Goal: Task Accomplishment & Management: Use online tool/utility

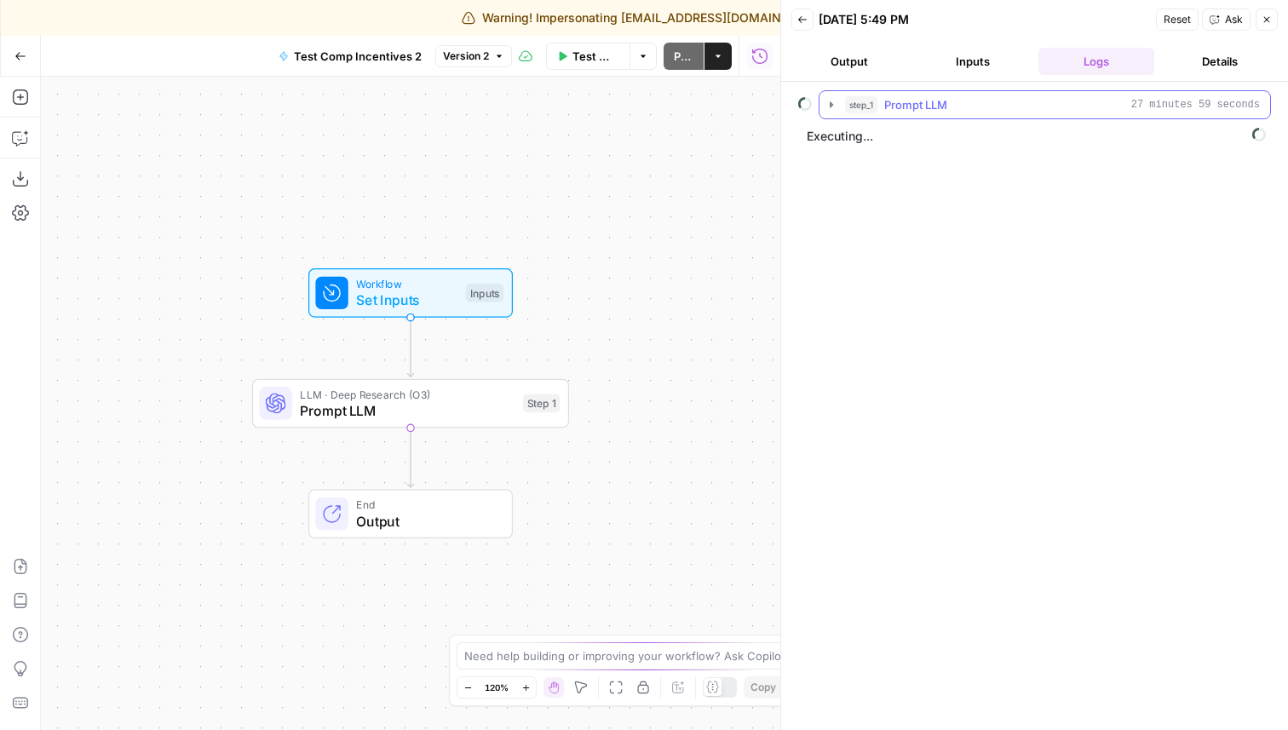
click at [831, 104] on icon "button" at bounding box center [831, 104] width 3 height 6
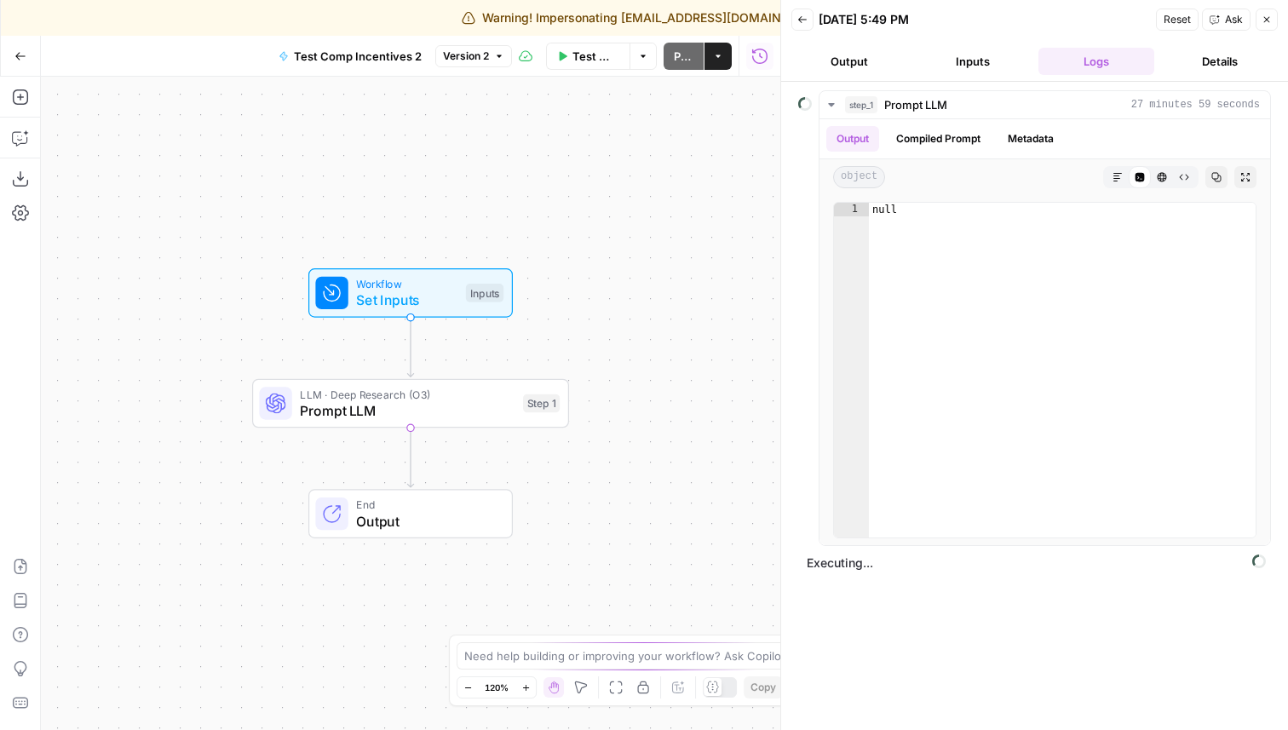
click at [977, 56] on button "Inputs" at bounding box center [973, 61] width 117 height 27
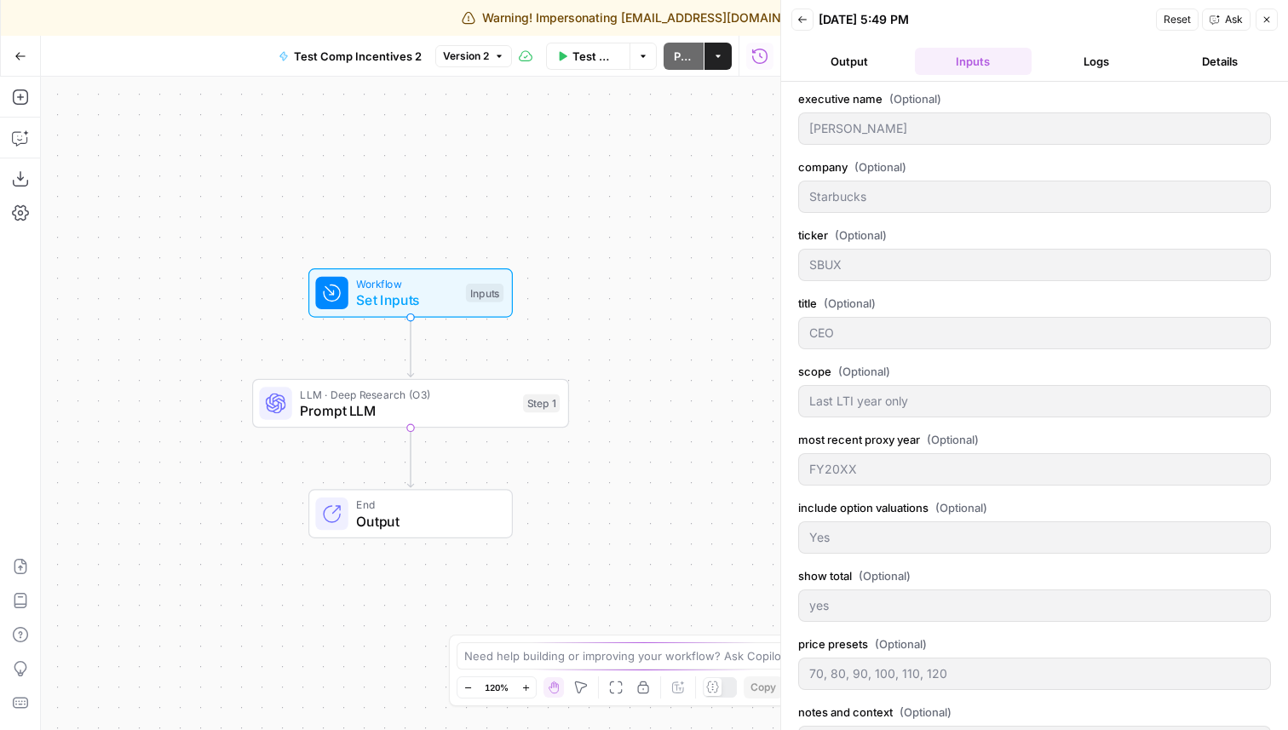
click at [860, 61] on button "Output" at bounding box center [849, 61] width 117 height 27
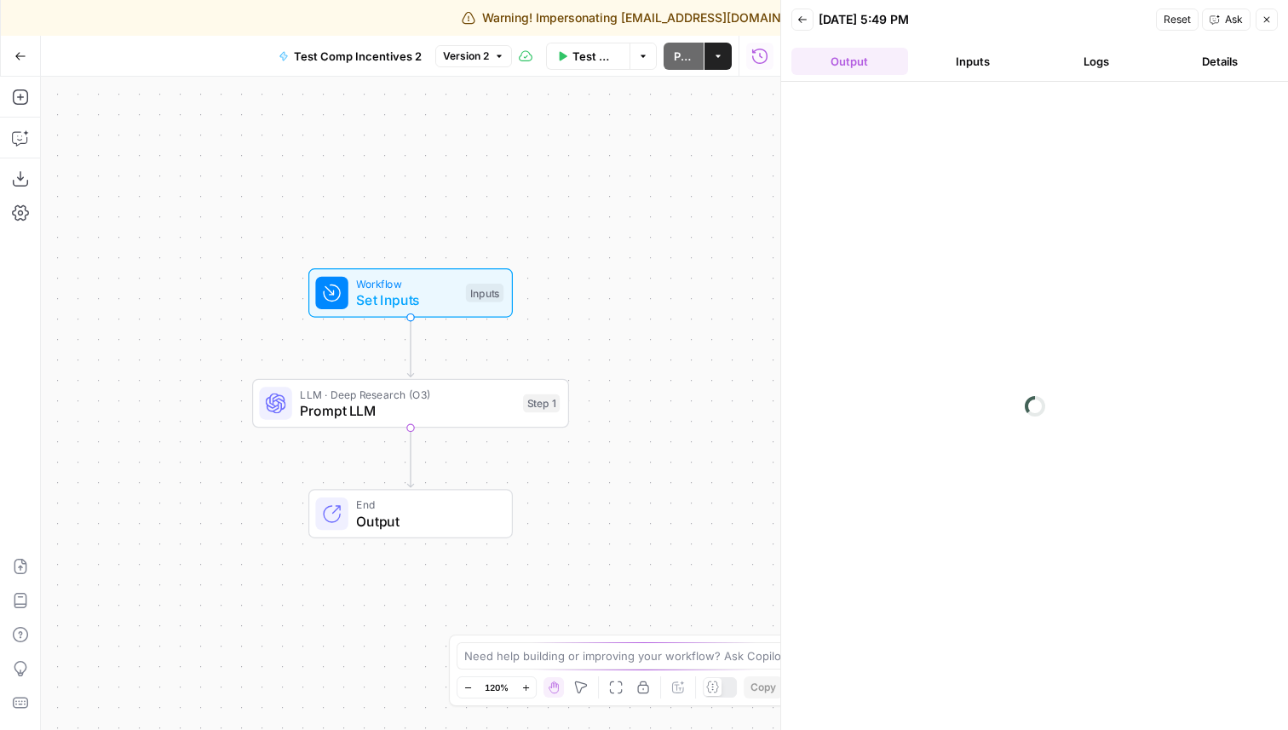
click at [1204, 59] on button "Details" at bounding box center [1219, 61] width 117 height 27
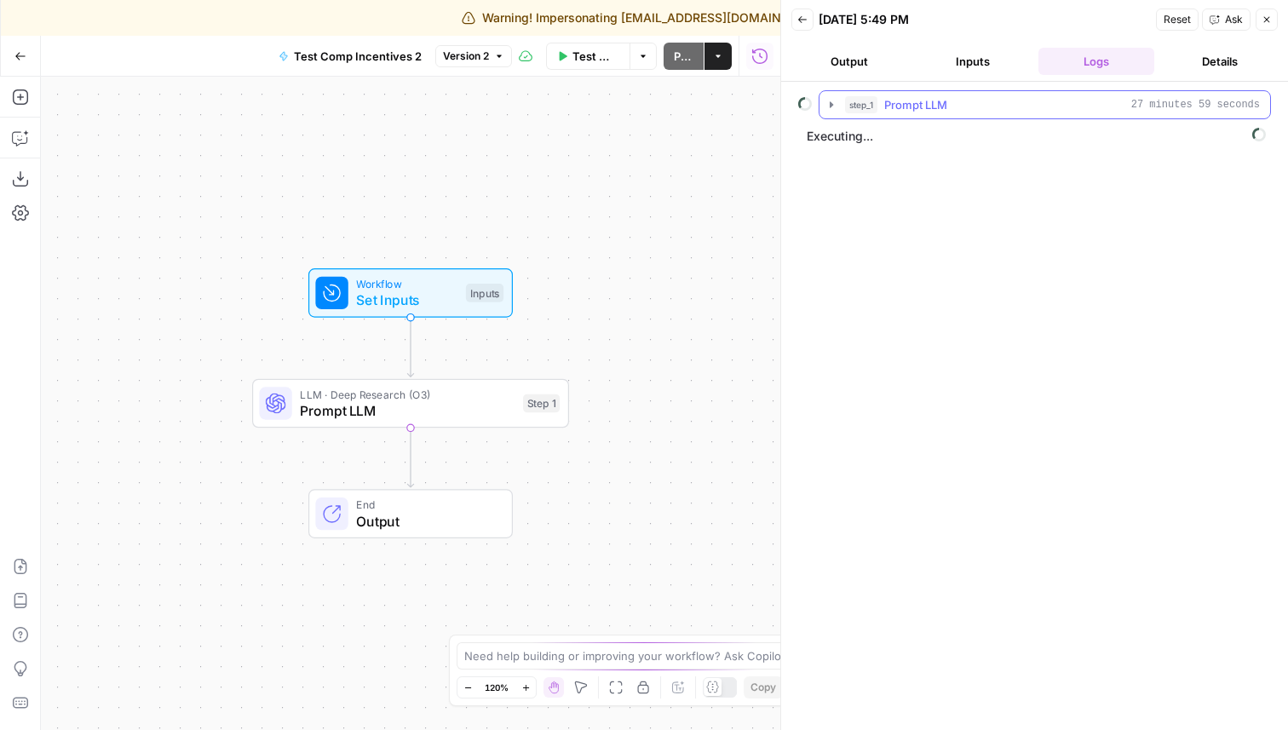
click at [831, 94] on button "step_1 Prompt LLM 27 minutes 59 seconds" at bounding box center [1044, 104] width 451 height 27
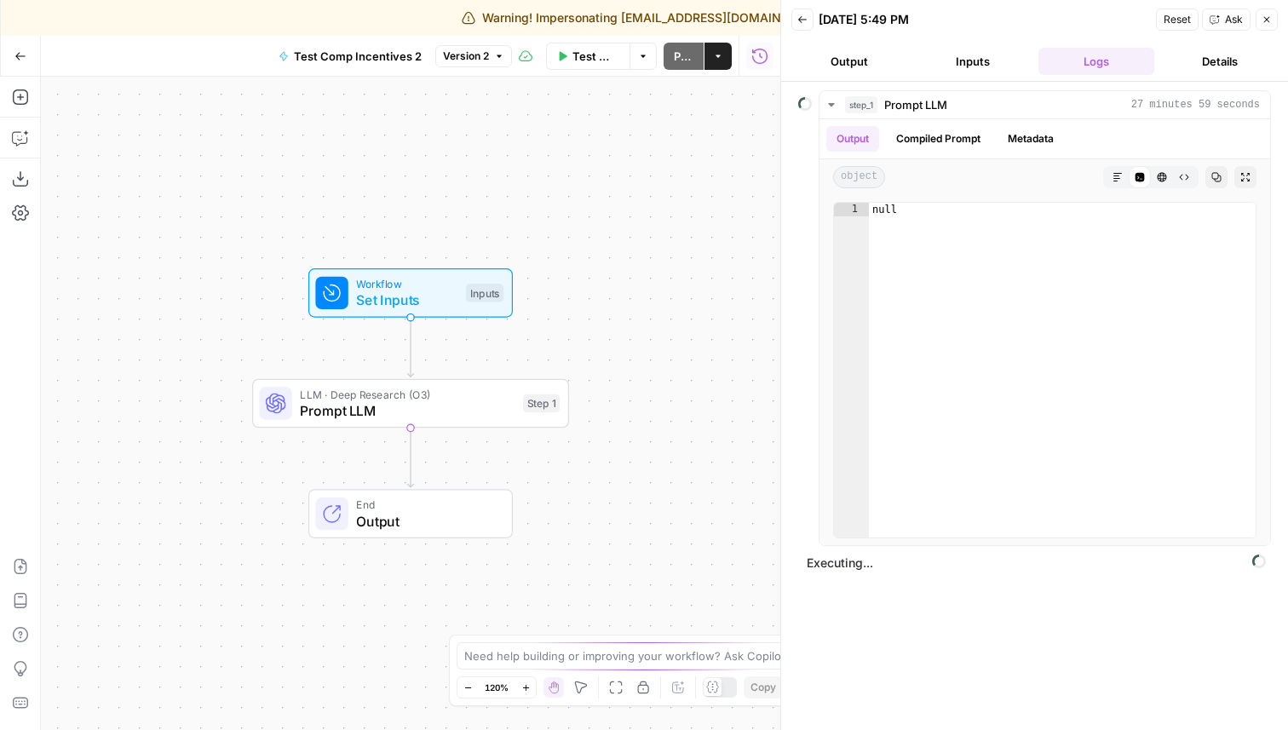
click at [1200, 55] on button "Details" at bounding box center [1219, 61] width 117 height 27
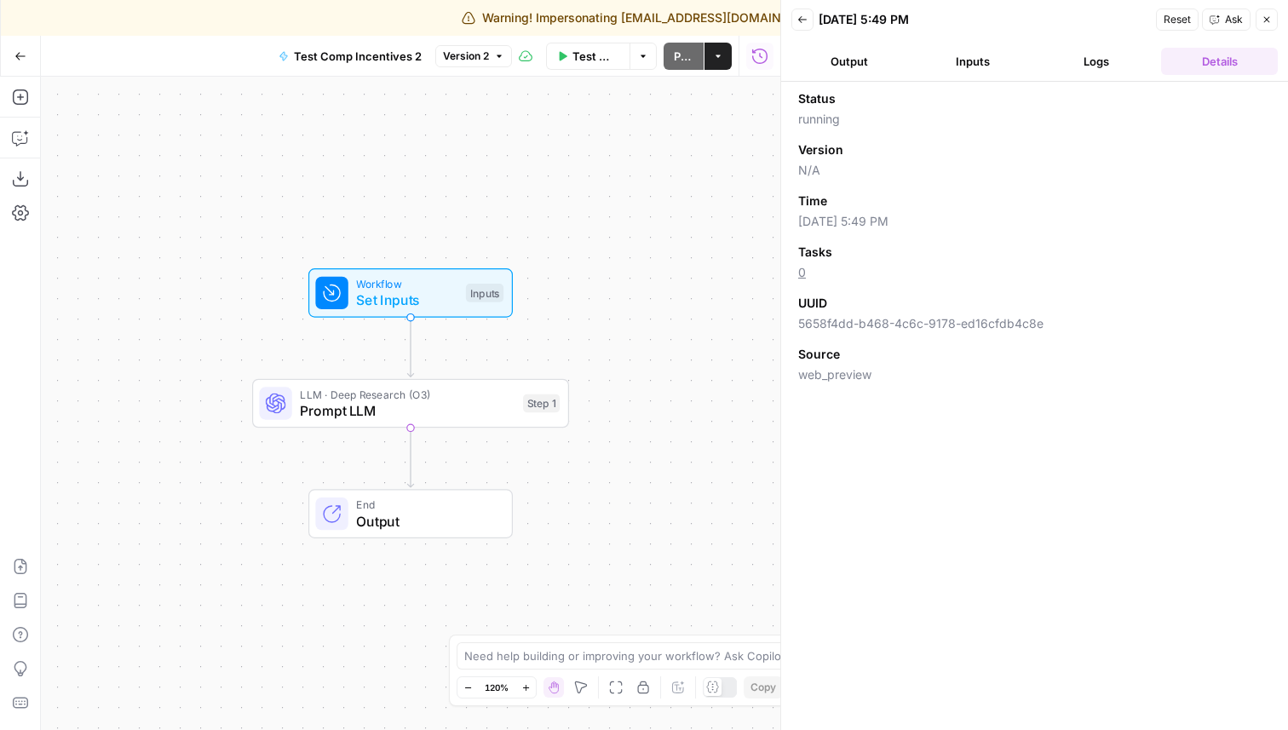
click at [1112, 54] on button "Logs" at bounding box center [1096, 61] width 117 height 27
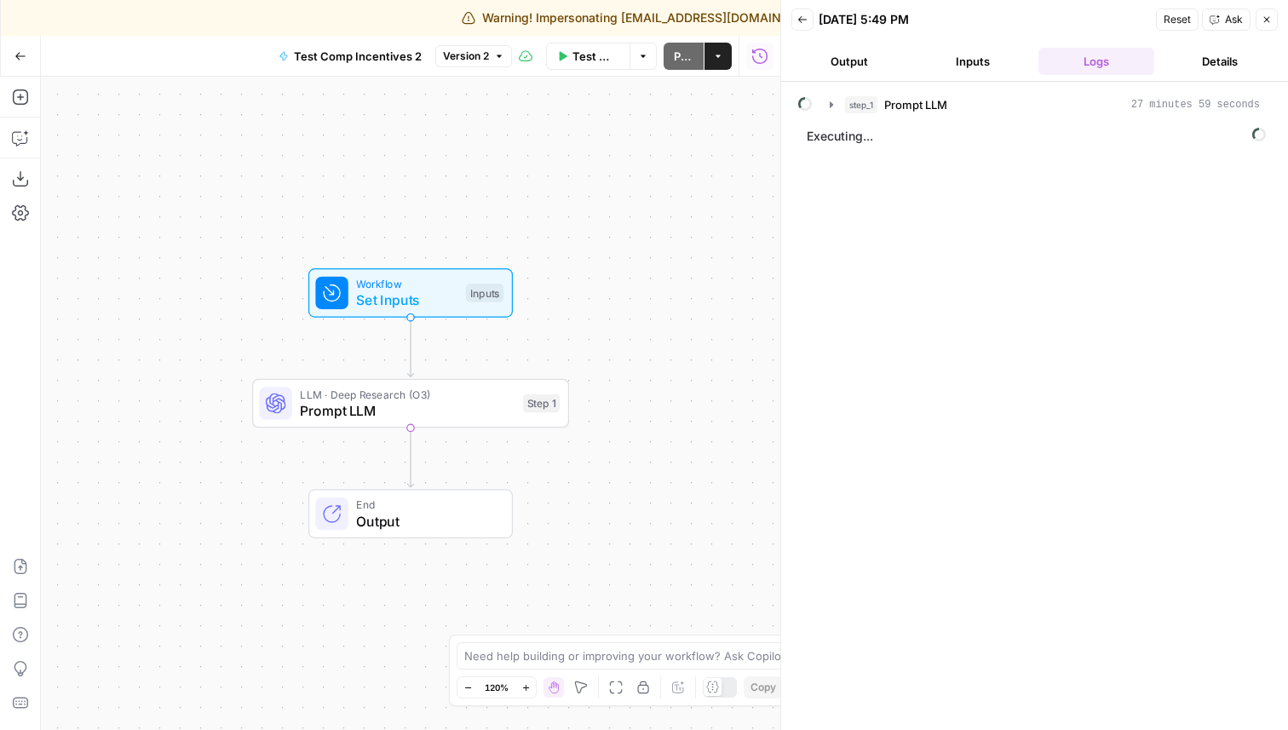
click at [1206, 70] on button "Details" at bounding box center [1219, 61] width 117 height 27
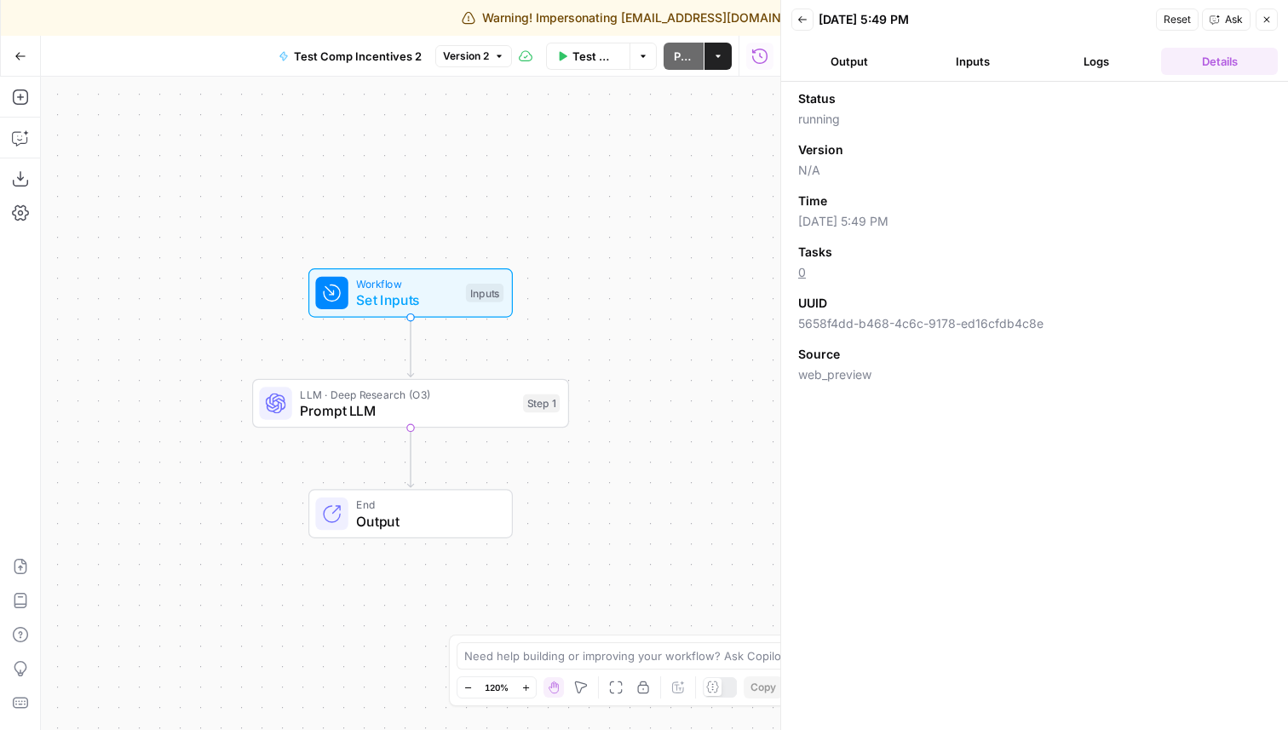
click at [848, 65] on button "Output" at bounding box center [849, 61] width 117 height 27
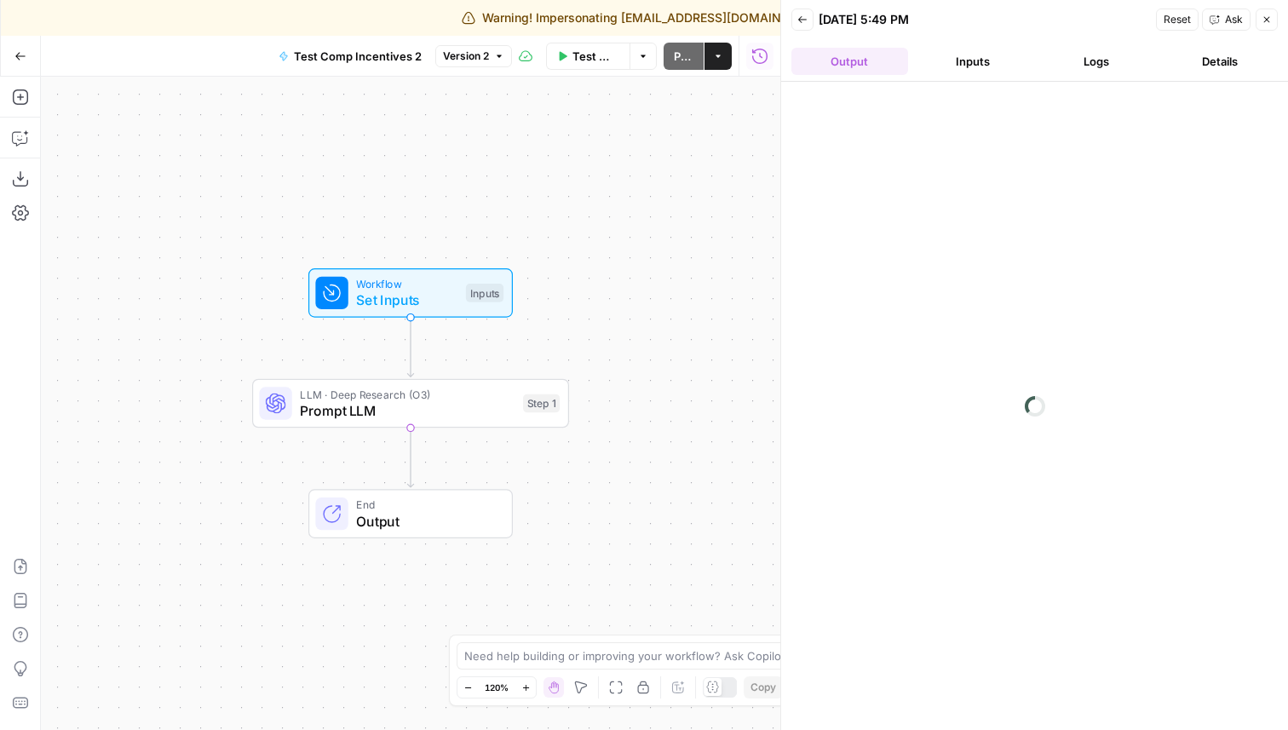
click at [982, 56] on button "Inputs" at bounding box center [973, 61] width 117 height 27
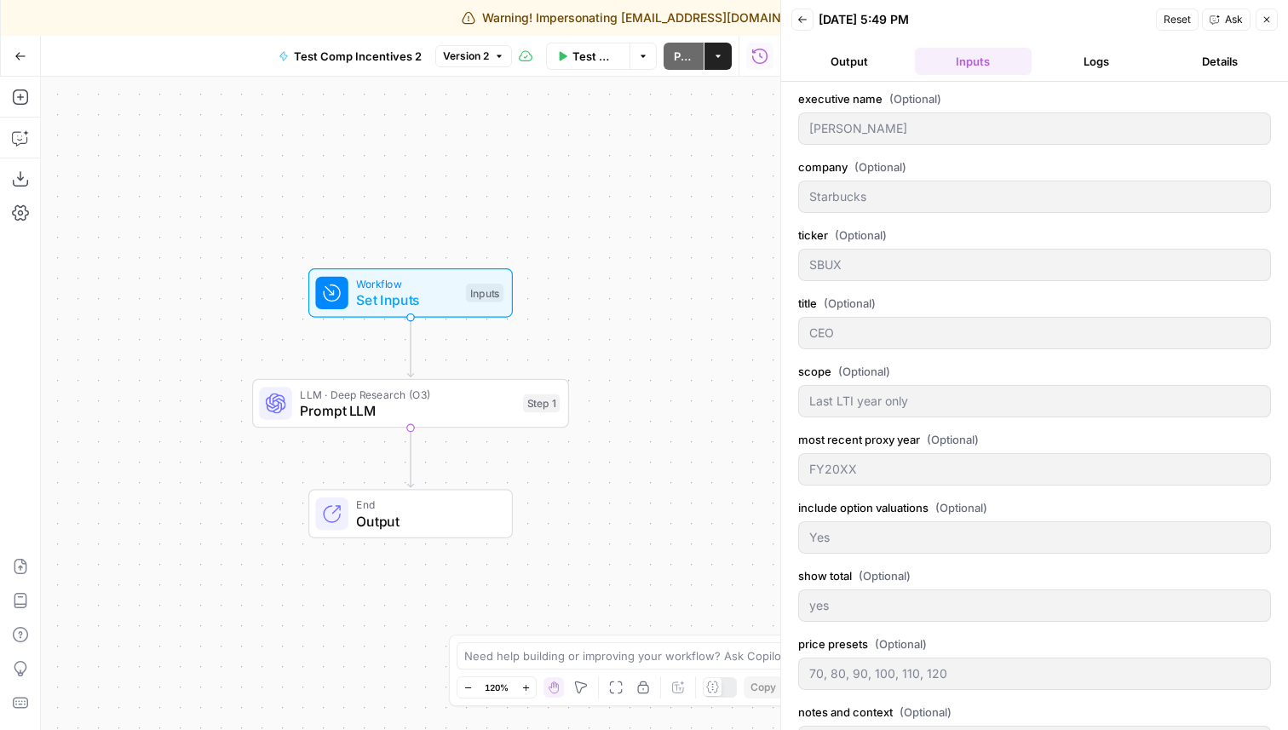
click at [1078, 65] on button "Logs" at bounding box center [1096, 61] width 117 height 27
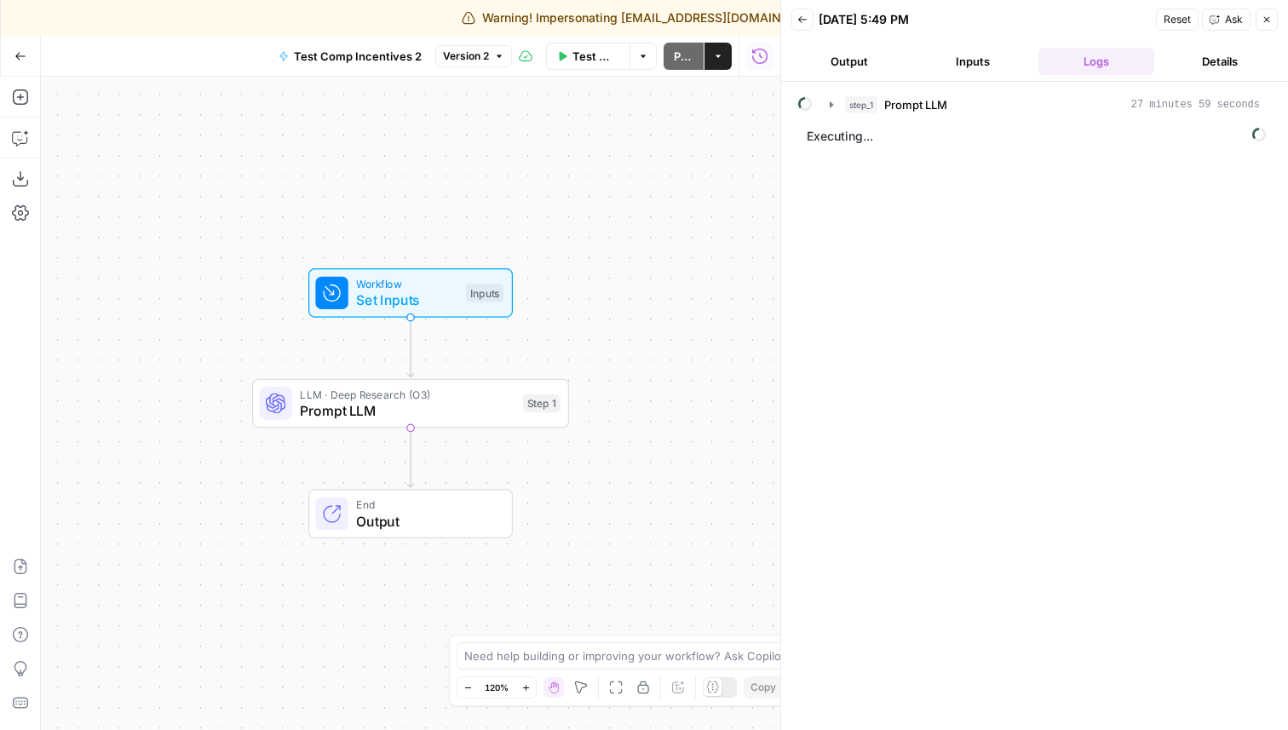
click at [1227, 58] on button "Details" at bounding box center [1219, 61] width 117 height 27
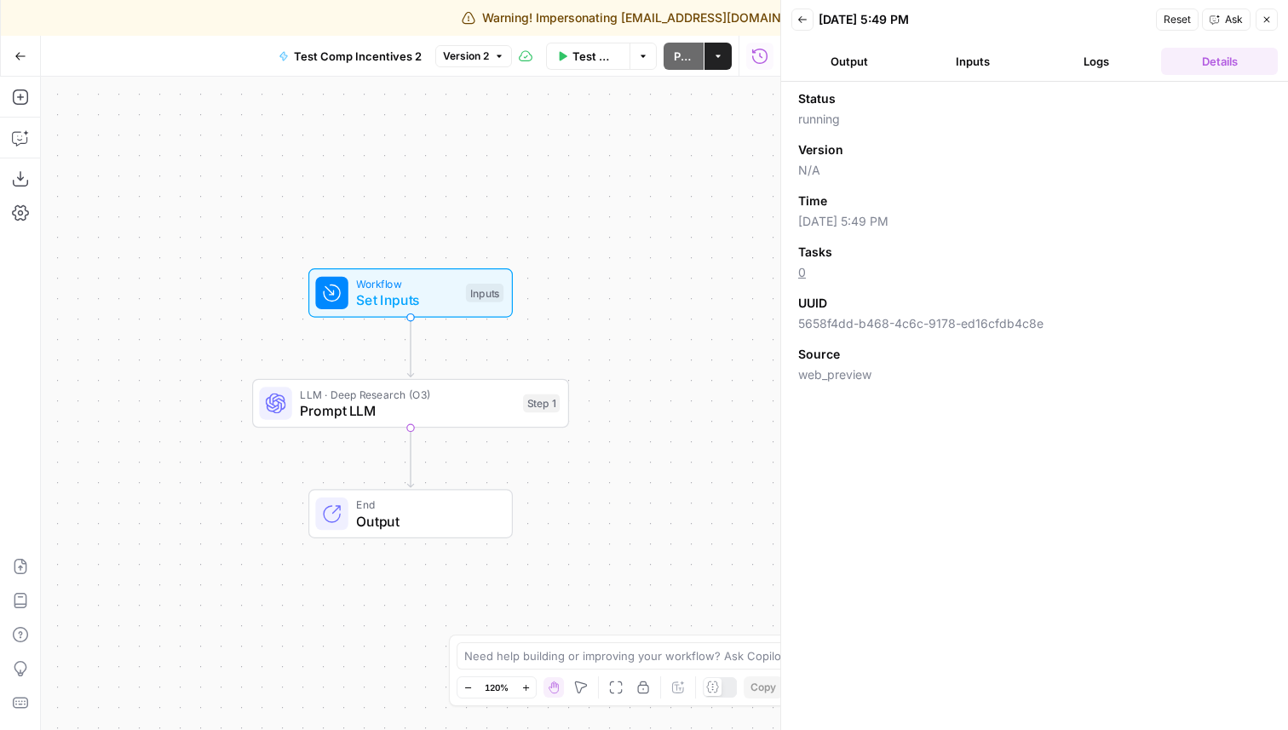
click at [804, 20] on icon "button" at bounding box center [802, 19] width 10 height 10
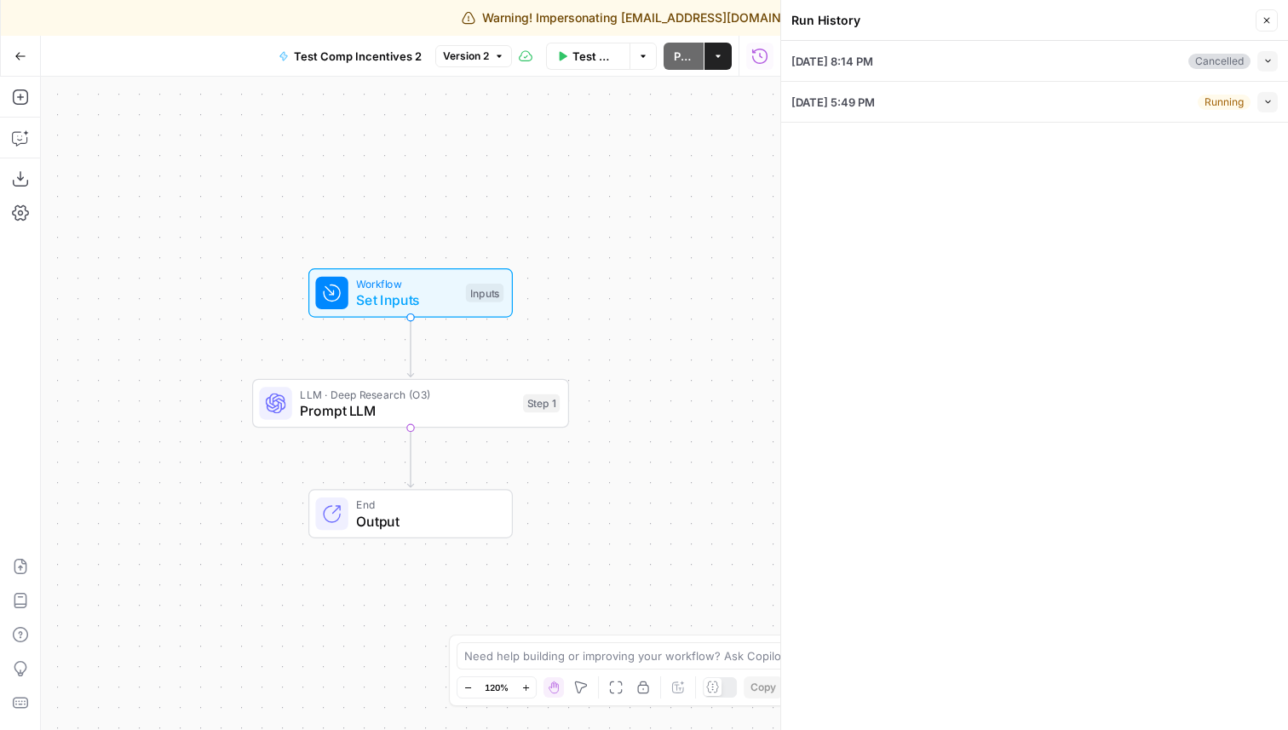
click at [875, 106] on span "[DATE] 5:49 PM" at bounding box center [832, 102] width 83 height 17
click at [1271, 89] on div "09/03/25 at 5:49 PM Running Collapse" at bounding box center [1034, 102] width 486 height 40
click at [1264, 107] on button "Collapse" at bounding box center [1267, 102] width 20 height 20
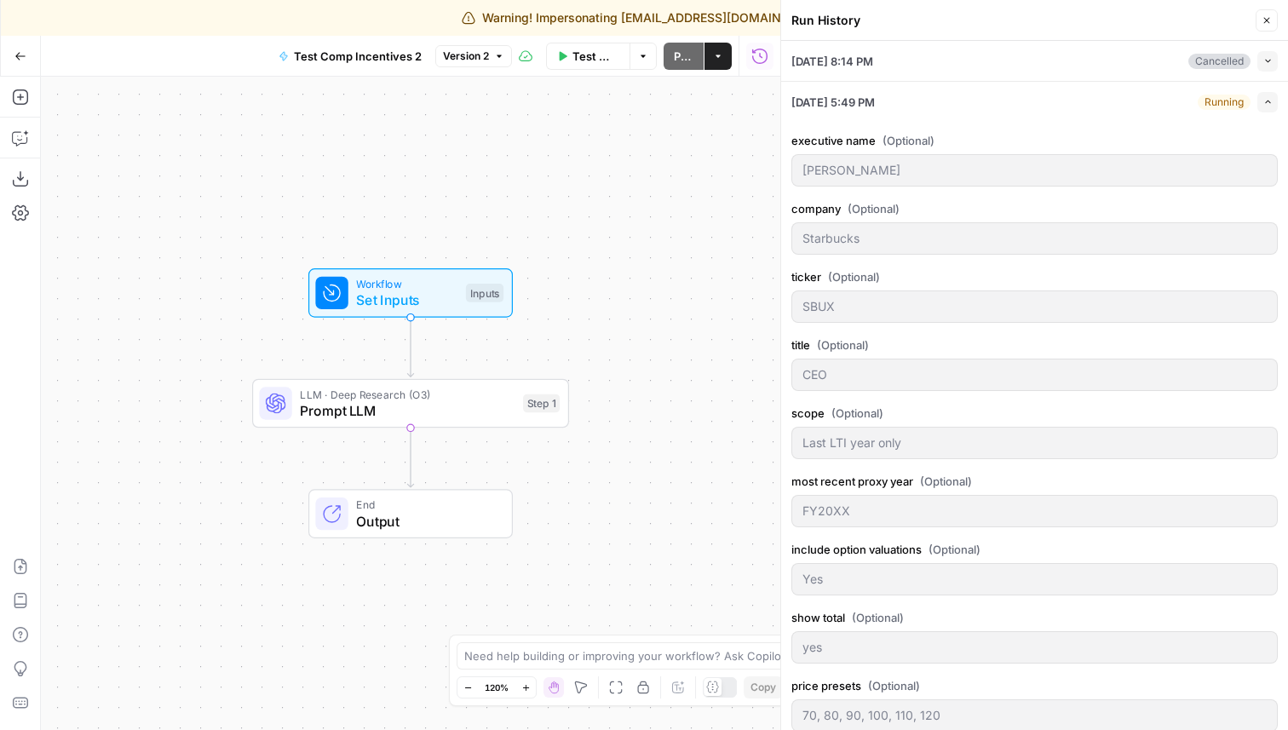
scroll to position [125, 0]
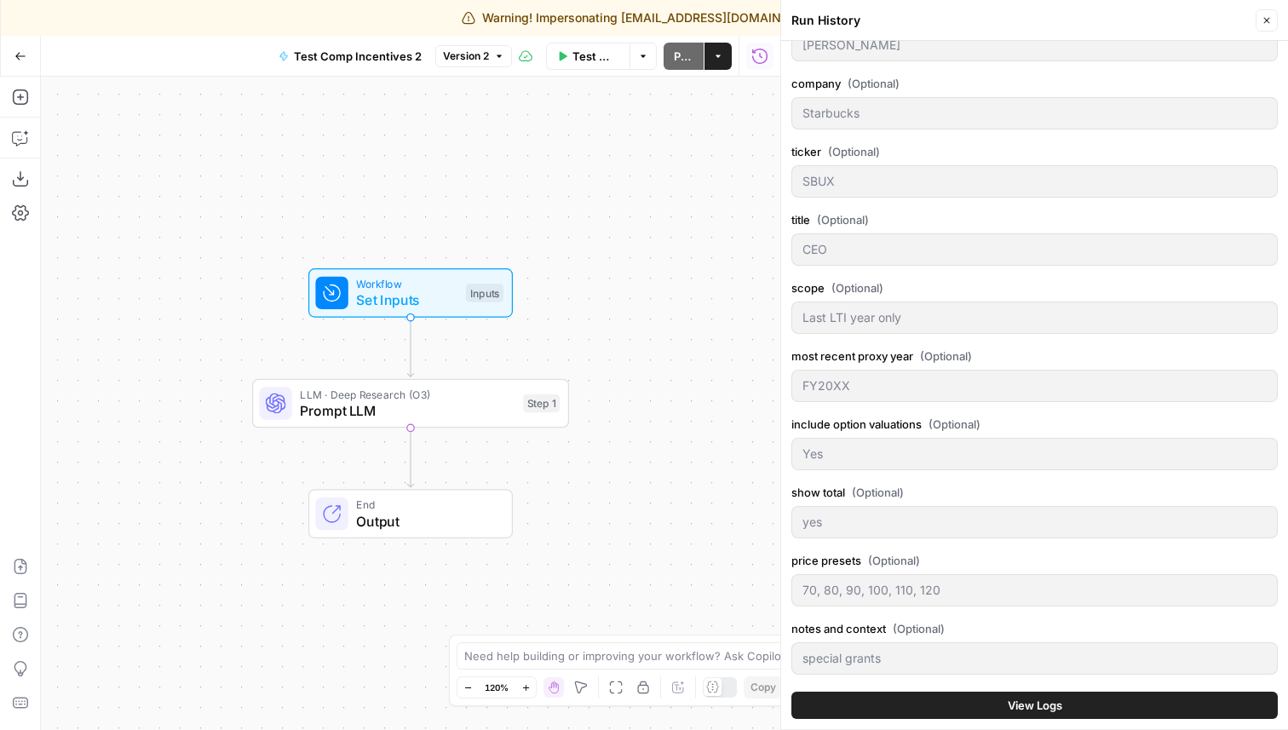
click at [1049, 707] on span "View Logs" at bounding box center [1035, 705] width 55 height 17
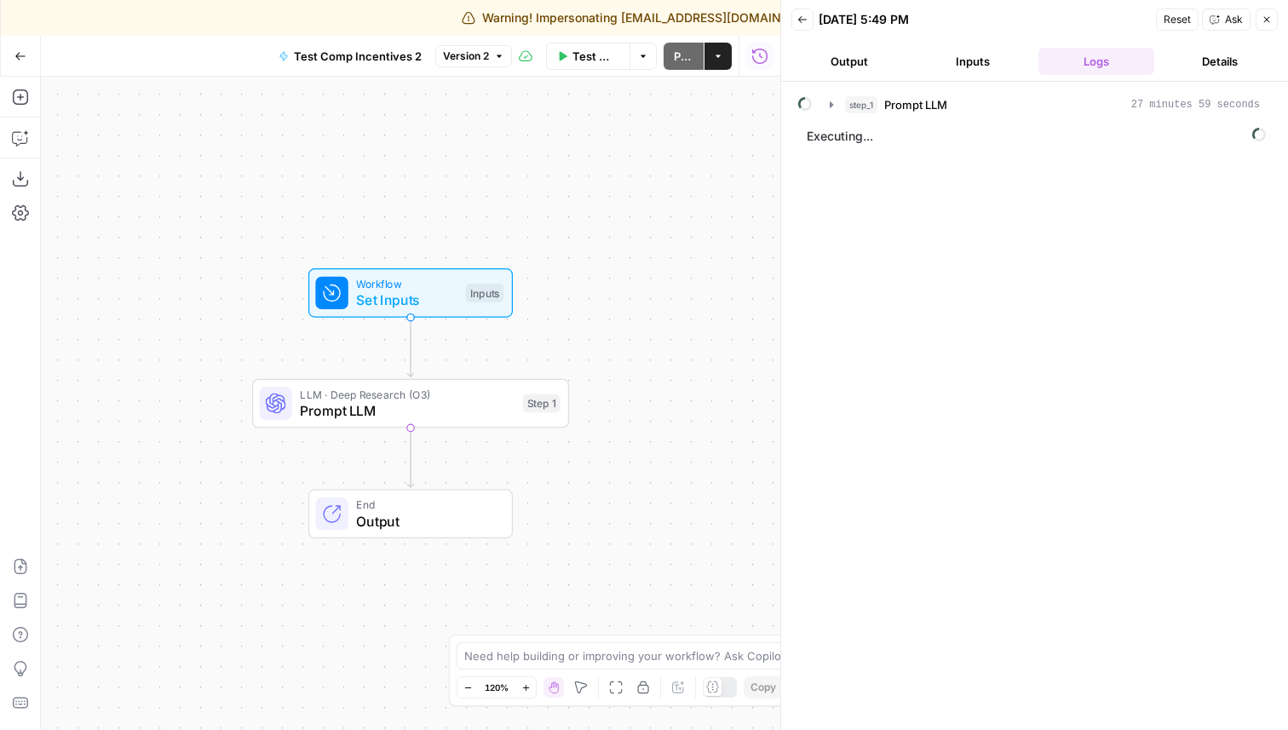
click at [1212, 64] on div "Need to debug this execution?" at bounding box center [1144, 57] width 249 height 17
click at [1221, 49] on button "Details" at bounding box center [1219, 61] width 117 height 27
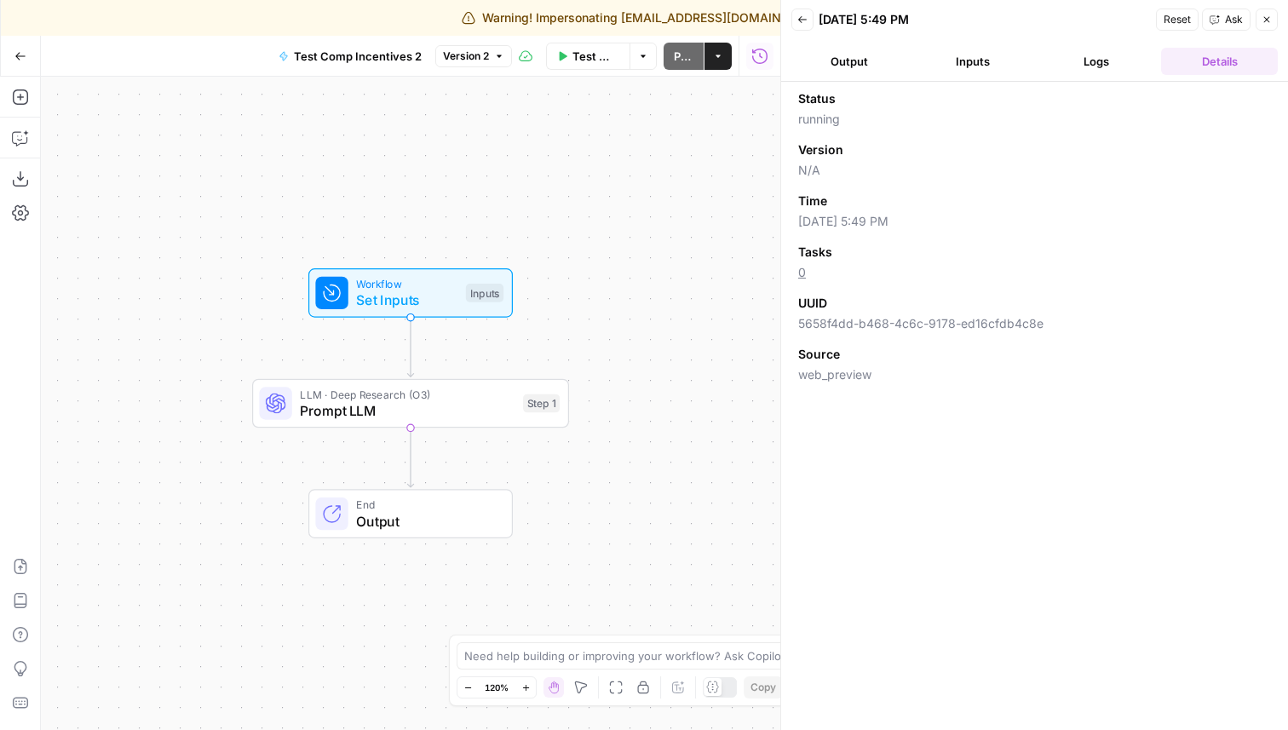
click at [1106, 65] on button "Logs" at bounding box center [1096, 61] width 117 height 27
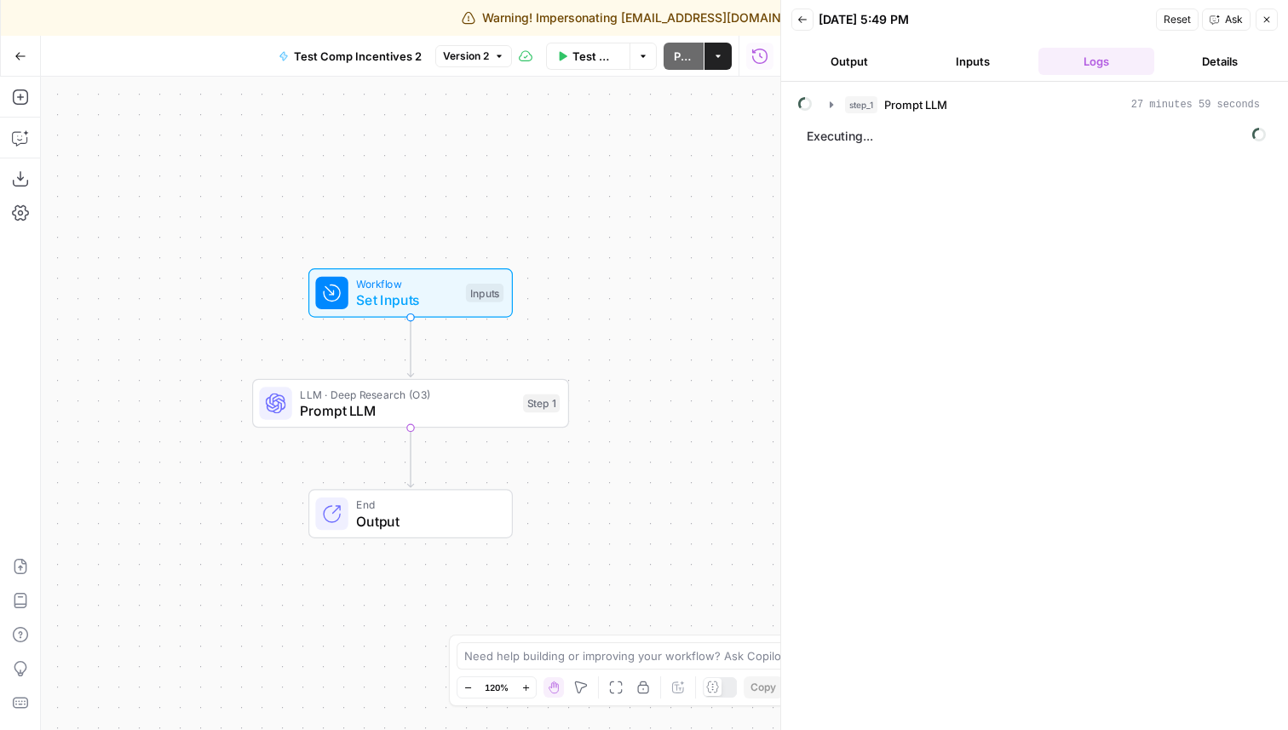
click at [934, 94] on button "step_1 Prompt LLM 27 minutes 59 seconds" at bounding box center [1044, 104] width 451 height 27
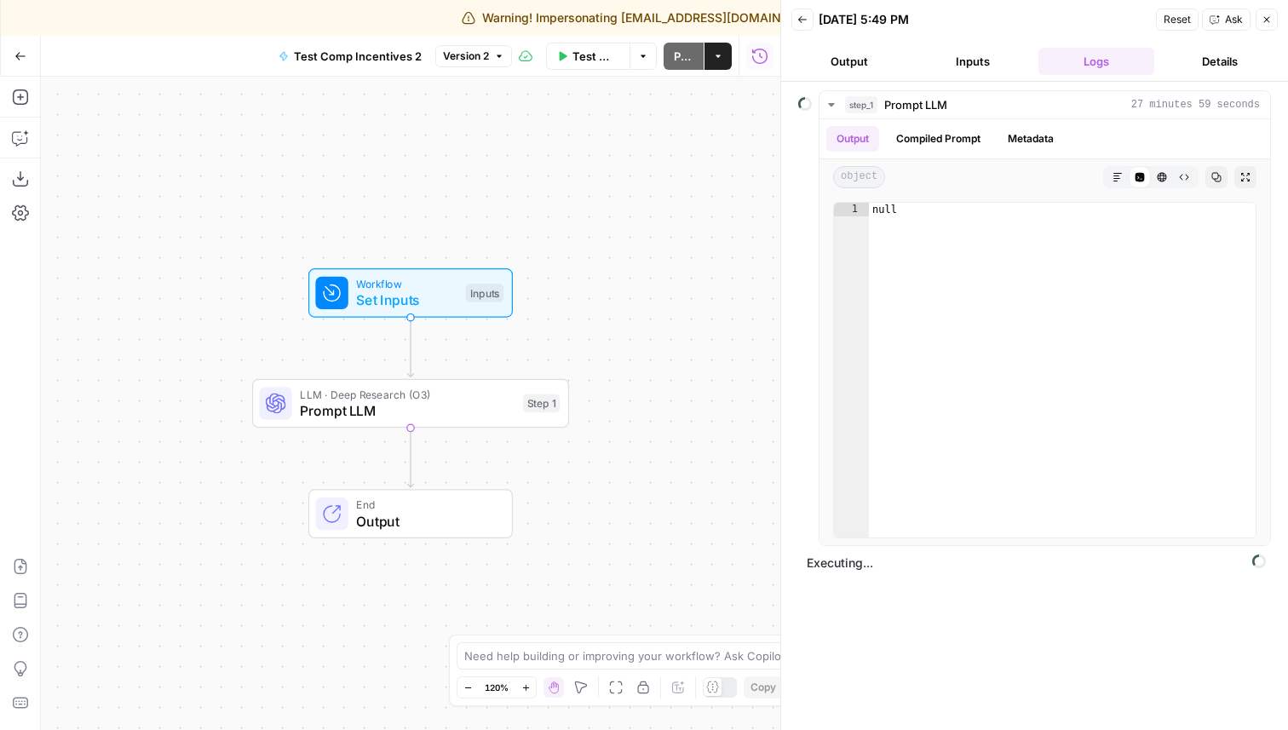
click at [962, 64] on button "Inputs" at bounding box center [973, 61] width 117 height 27
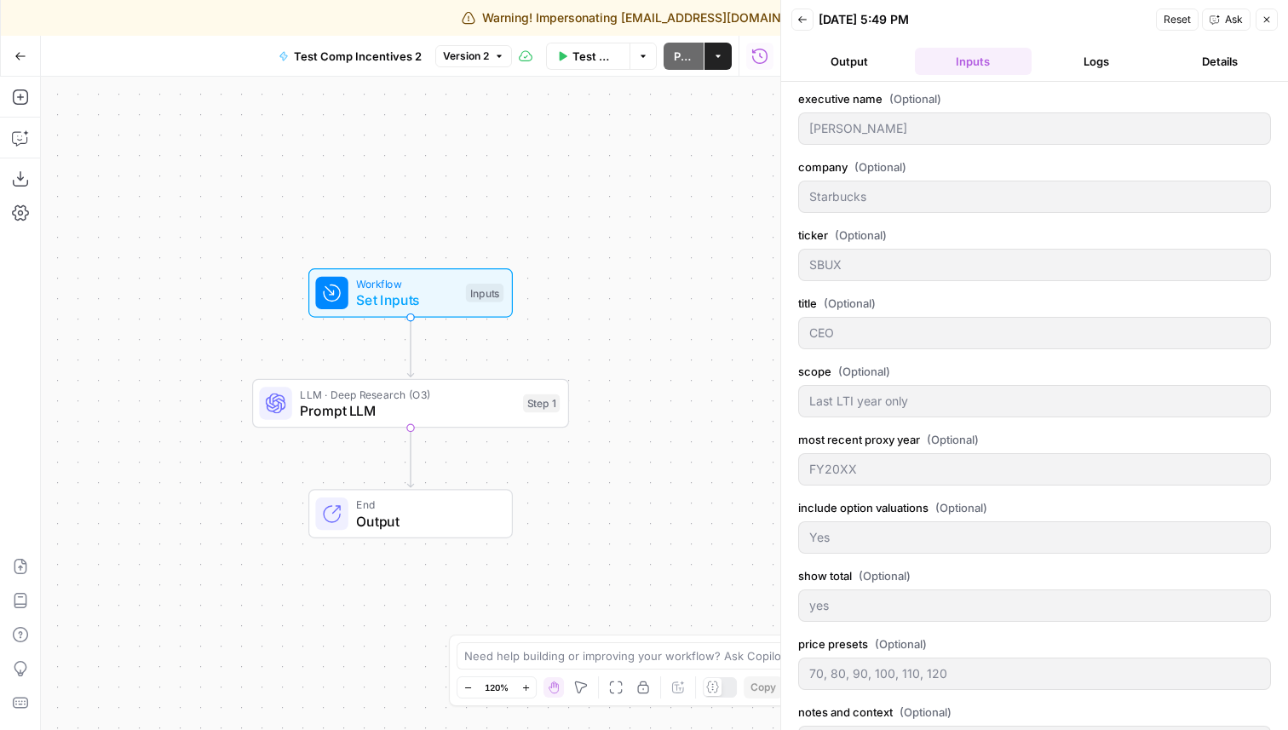
click at [875, 69] on button "Output" at bounding box center [849, 61] width 117 height 27
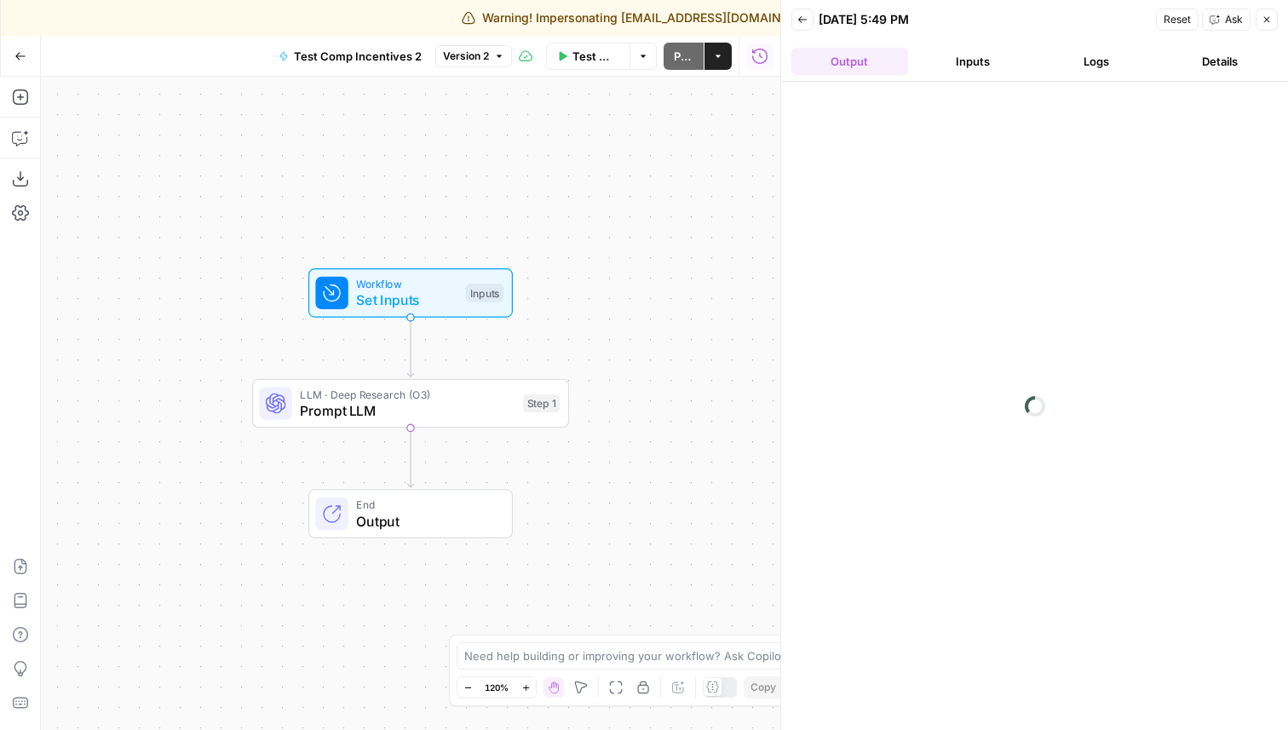
click at [796, 15] on button "Back" at bounding box center [802, 20] width 22 height 22
click at [1262, 20] on icon "button" at bounding box center [1267, 20] width 10 height 10
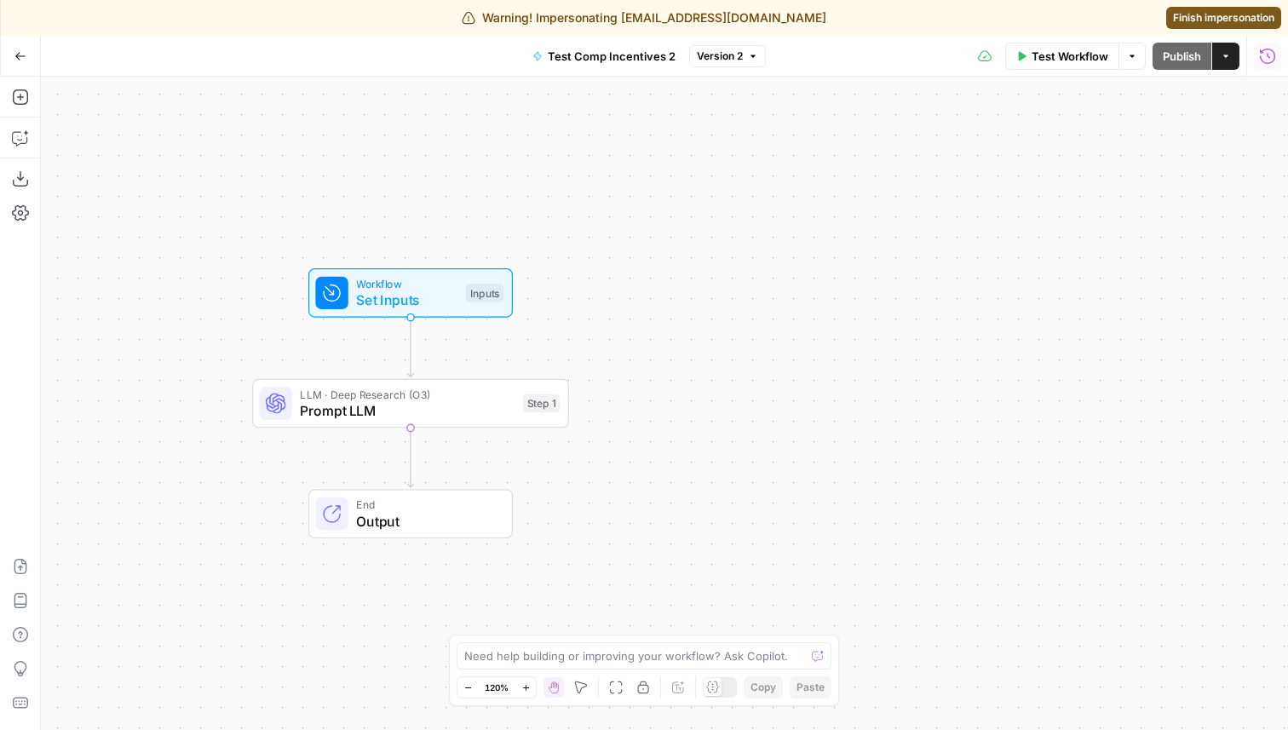
click at [1267, 61] on icon "button" at bounding box center [1267, 56] width 17 height 17
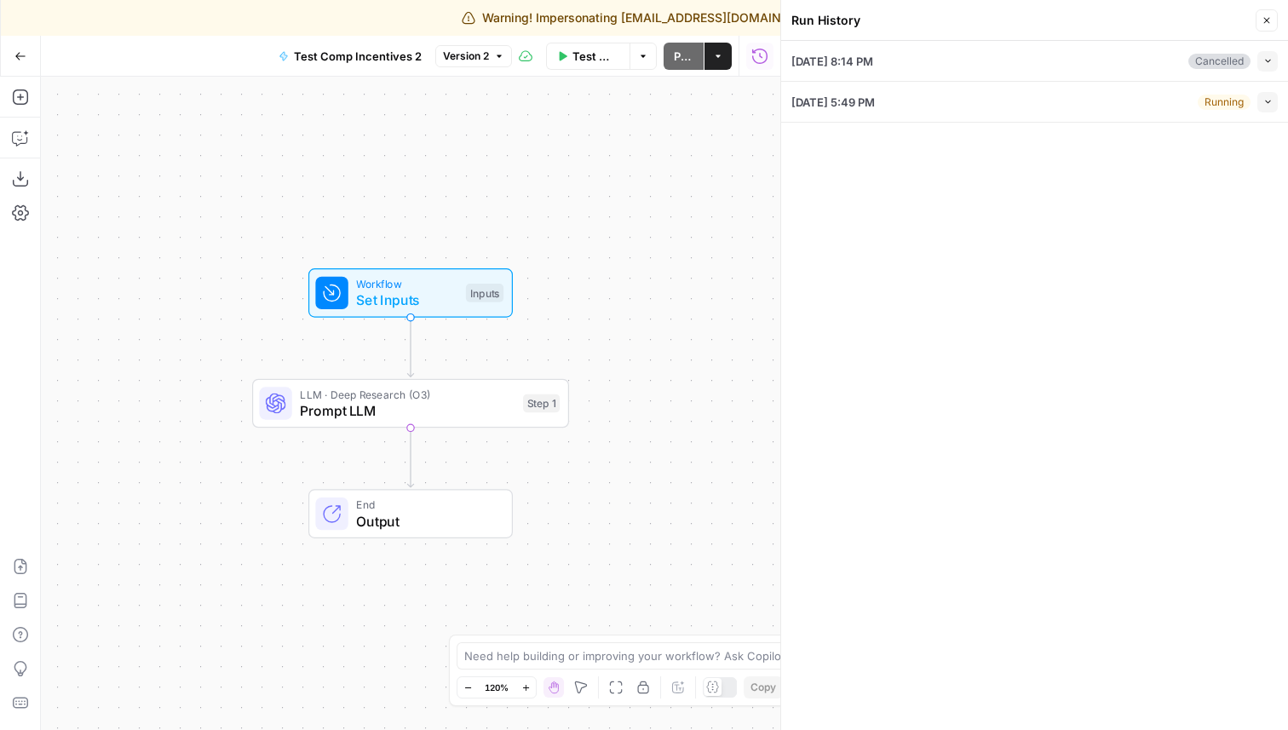
click at [1263, 109] on button "Collapse" at bounding box center [1267, 102] width 20 height 20
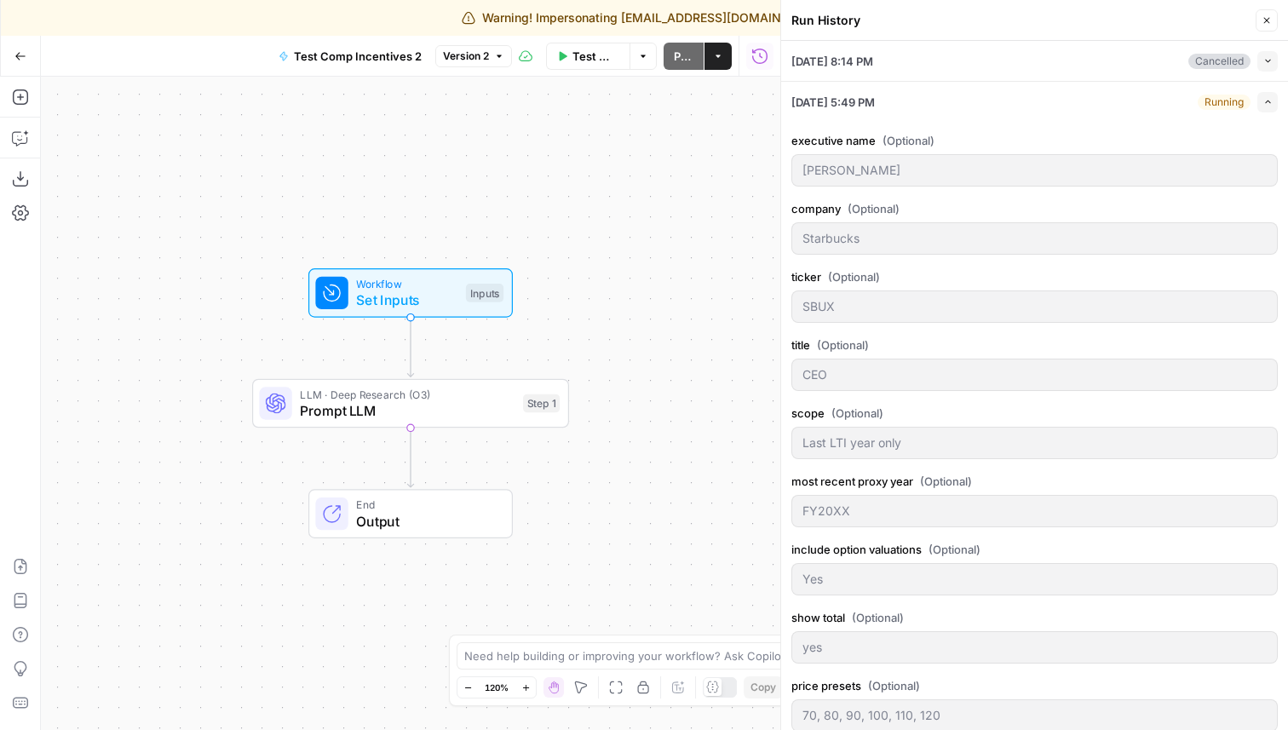
scroll to position [125, 0]
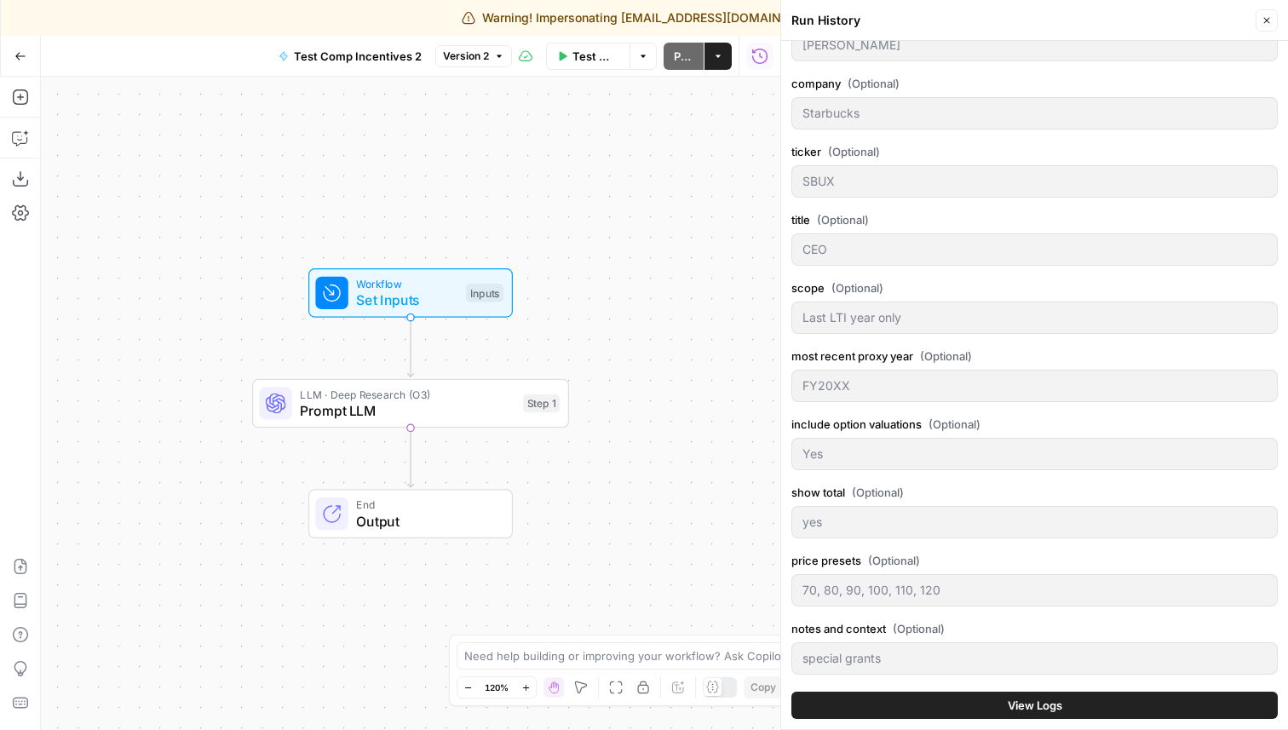
click at [1119, 702] on button "View Logs" at bounding box center [1034, 705] width 486 height 27
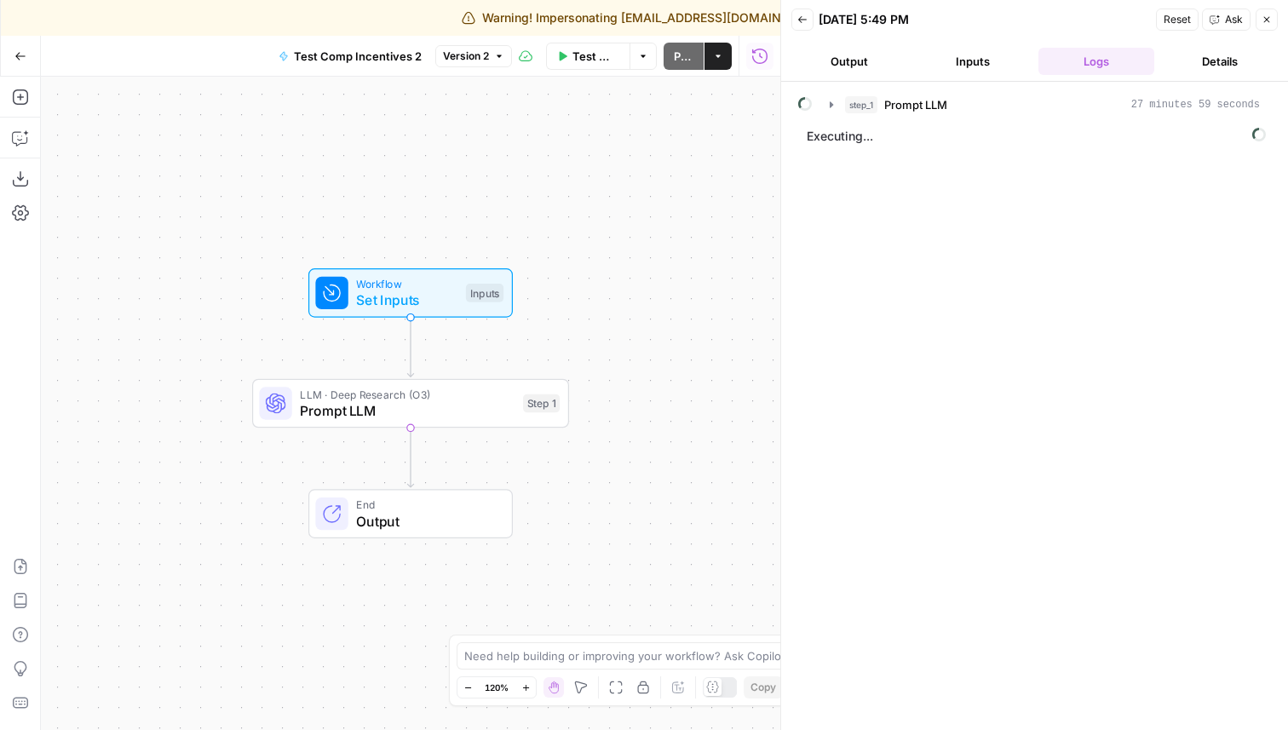
click at [1235, 50] on button "Details" at bounding box center [1219, 61] width 117 height 27
